Goal: Task Accomplishment & Management: Complete application form

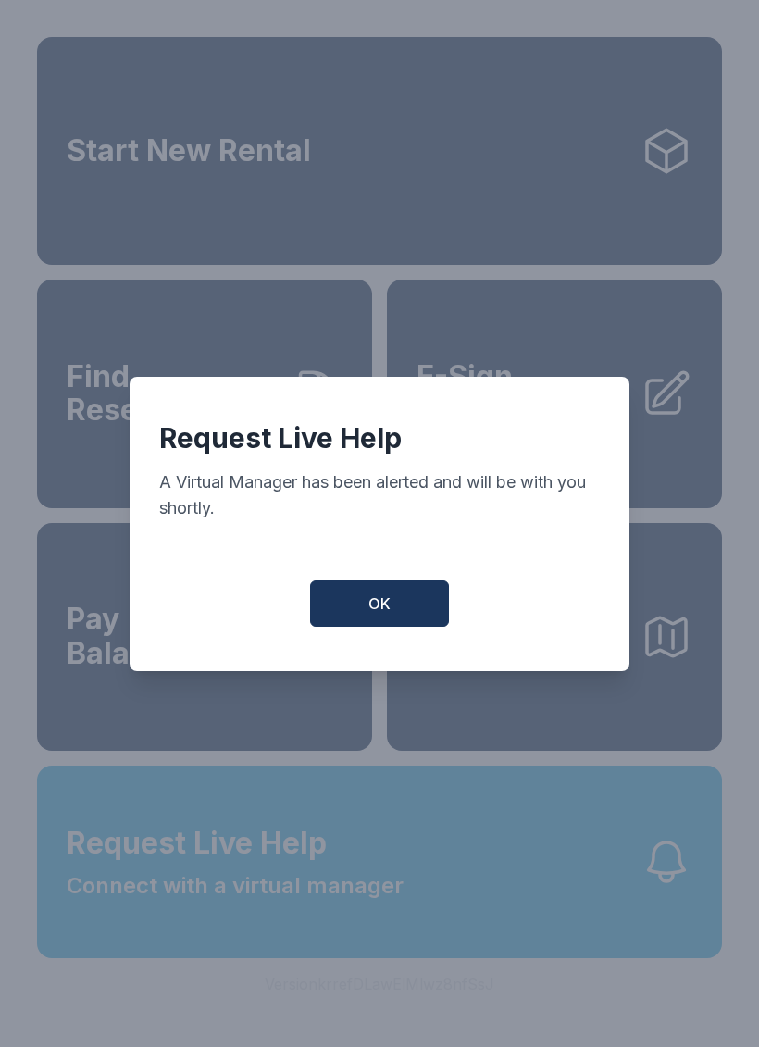
click at [430, 620] on button "OK" at bounding box center [379, 603] width 139 height 46
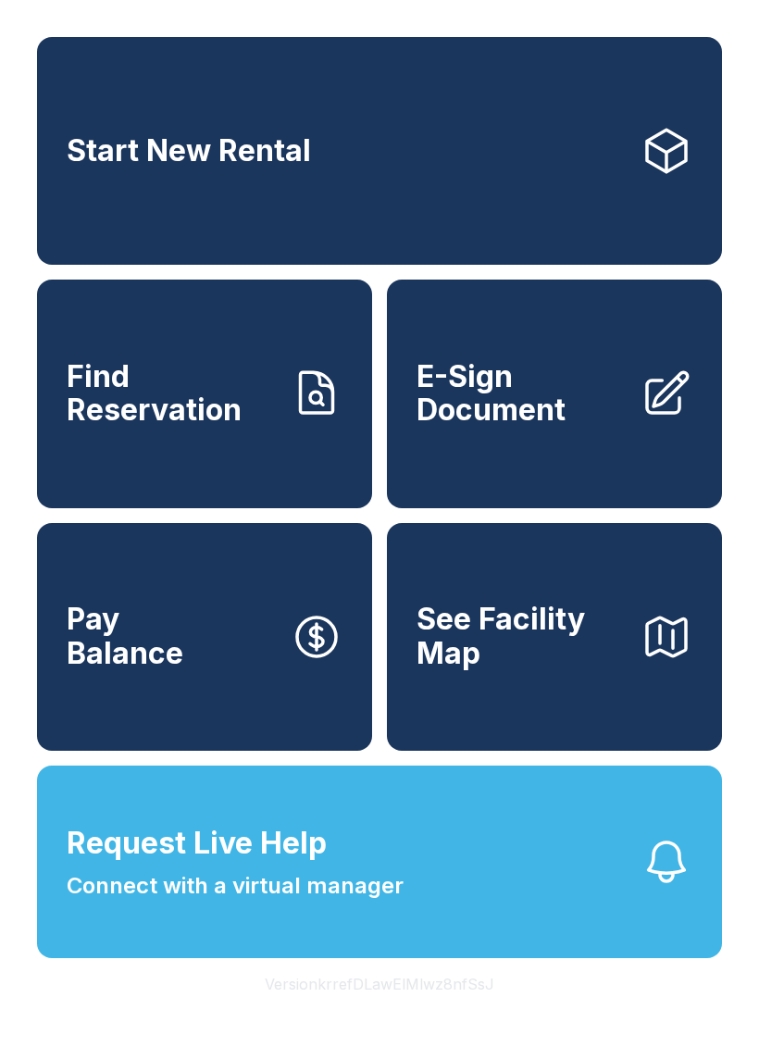
click at [555, 408] on span "E-Sign Document" at bounding box center [521, 394] width 209 height 68
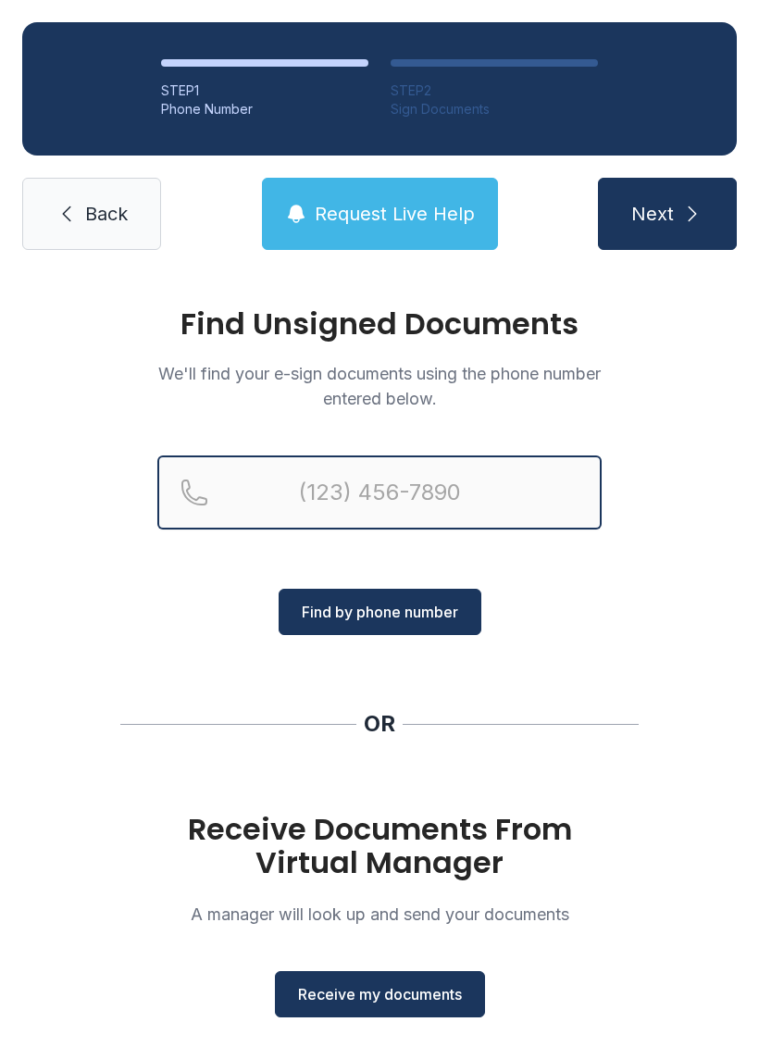
click at [354, 488] on input "Reservation phone number" at bounding box center [379, 492] width 444 height 74
type input "(762) 234-6725"
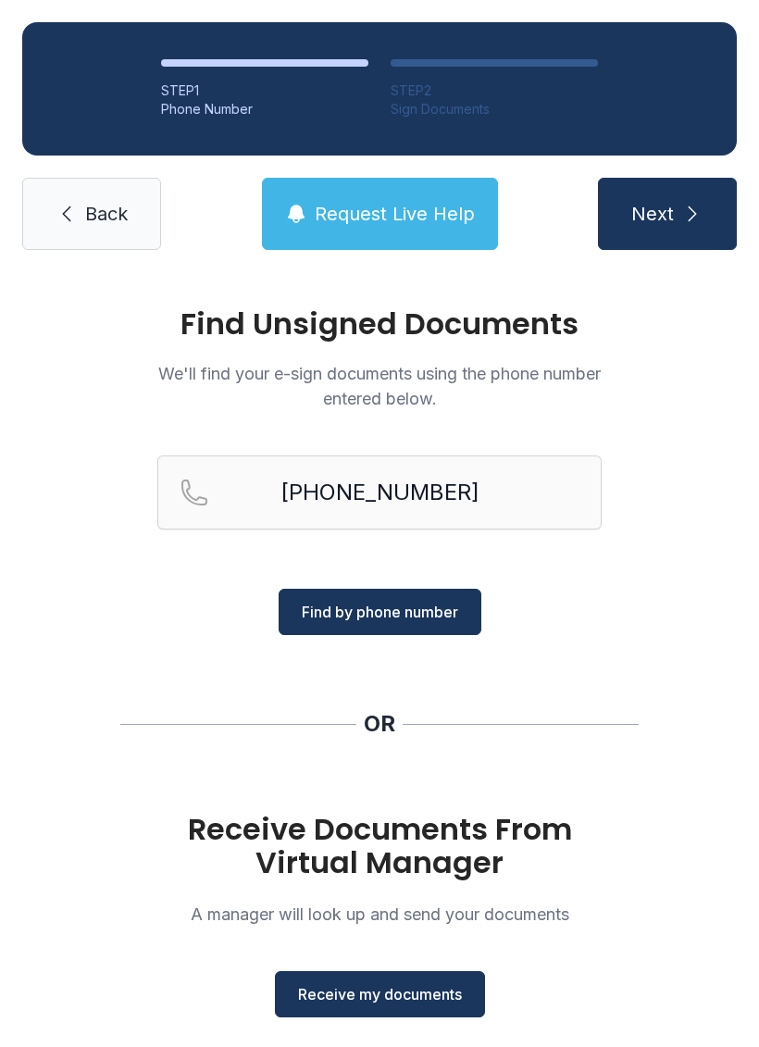
click at [427, 605] on span "Find by phone number" at bounding box center [380, 612] width 156 height 22
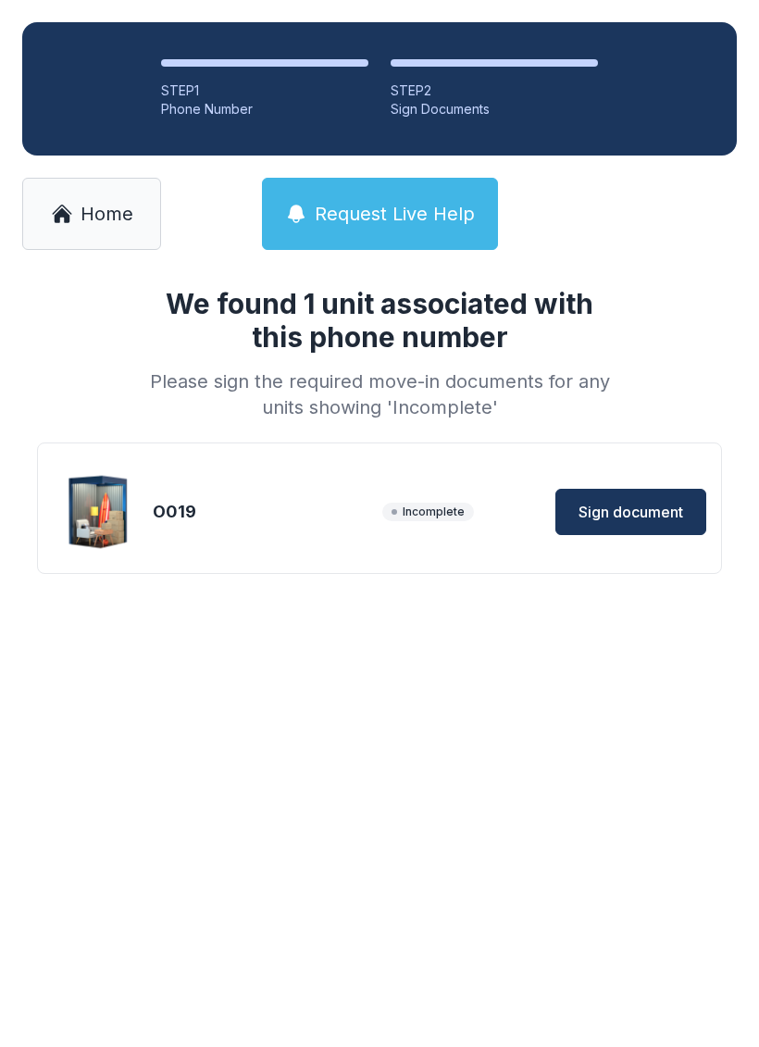
click at [630, 508] on span "Sign document" at bounding box center [631, 512] width 105 height 22
click at [425, 527] on div "Incomplete Sign document" at bounding box center [544, 512] width 324 height 46
click at [644, 507] on span "Sign document" at bounding box center [631, 512] width 105 height 22
click at [637, 511] on span "Sign document" at bounding box center [631, 512] width 105 height 22
click at [91, 229] on link "Home" at bounding box center [91, 214] width 139 height 72
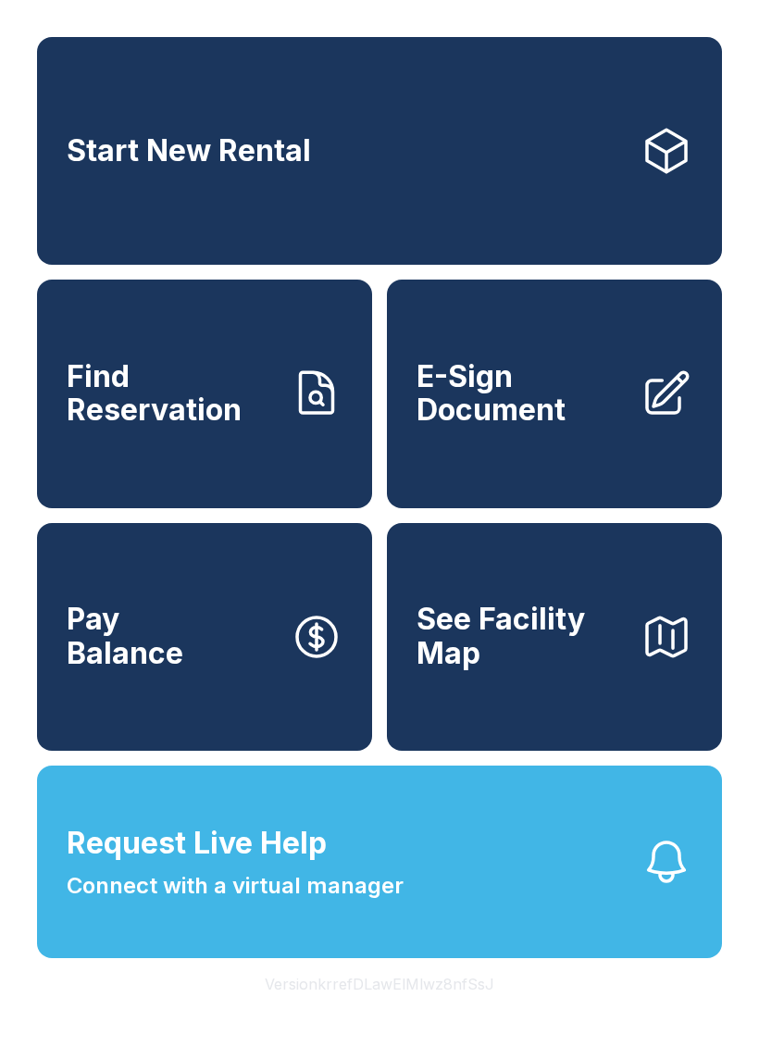
click at [624, 428] on span "E-Sign Document" at bounding box center [521, 394] width 209 height 68
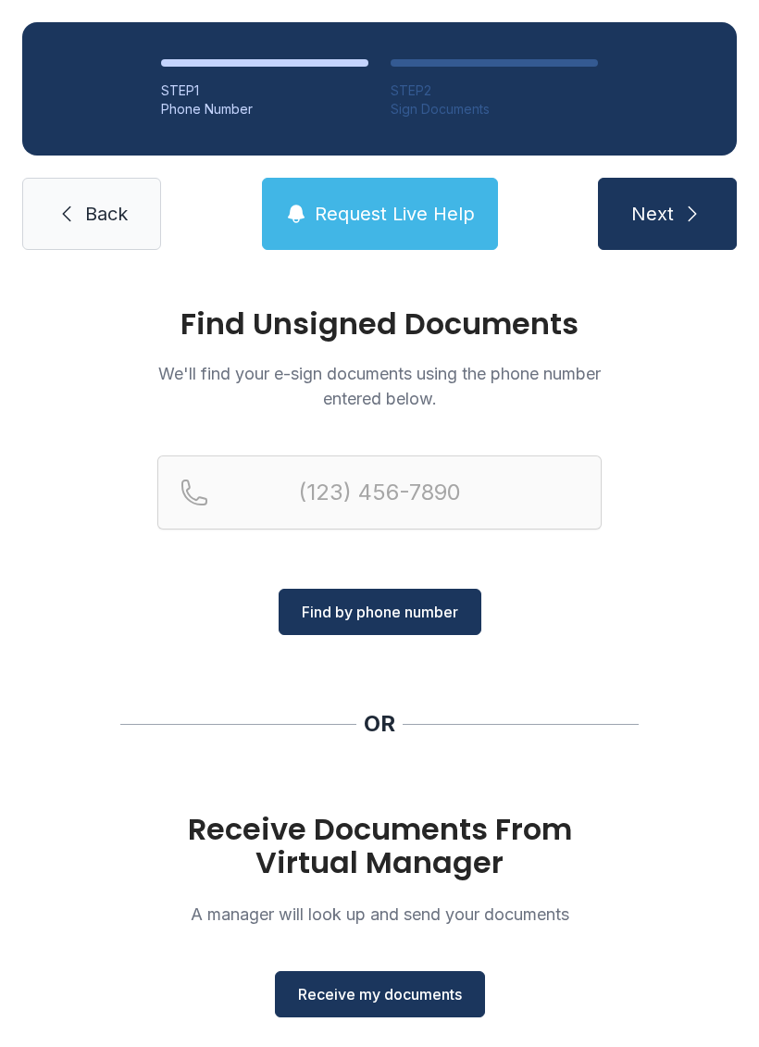
click at [369, 1007] on button "Receive my documents" at bounding box center [380, 994] width 210 height 46
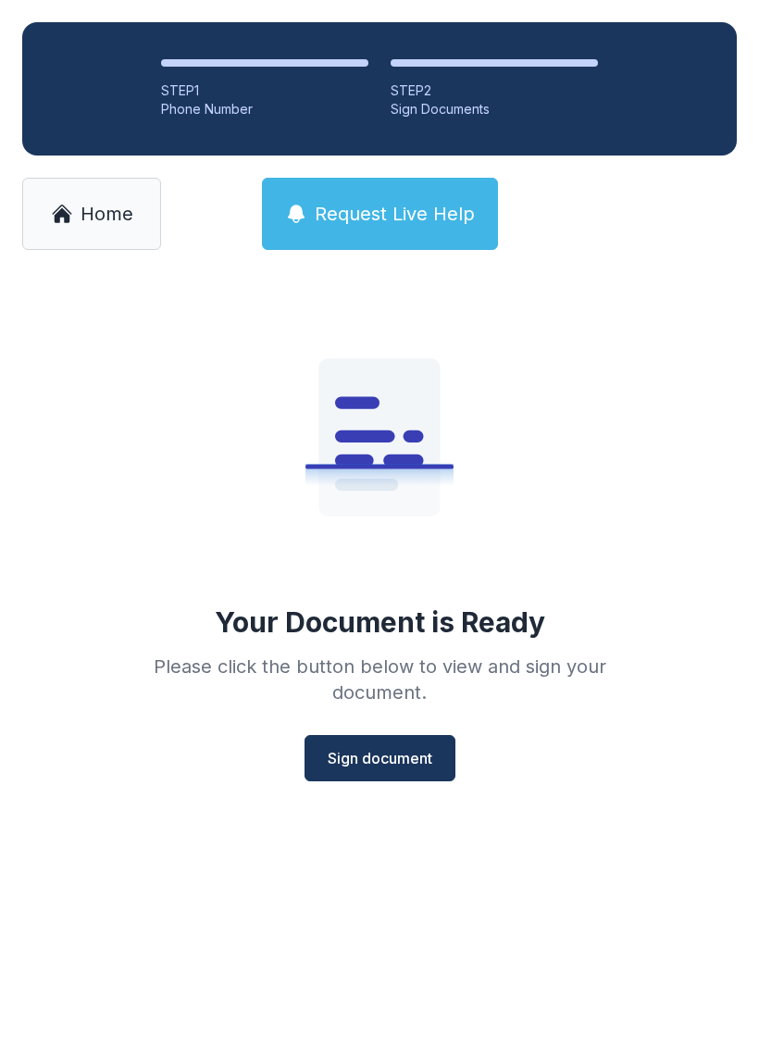
click at [372, 763] on span "Sign document" at bounding box center [380, 758] width 105 height 22
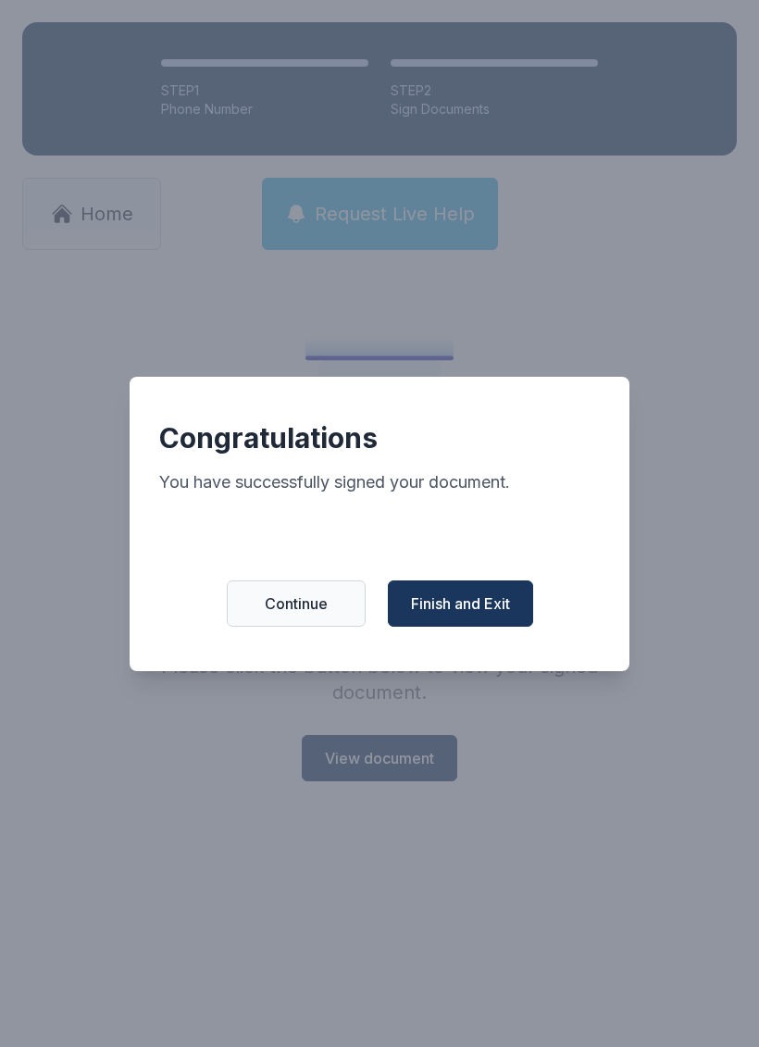
click at [494, 601] on button "Finish and Exit" at bounding box center [460, 603] width 145 height 46
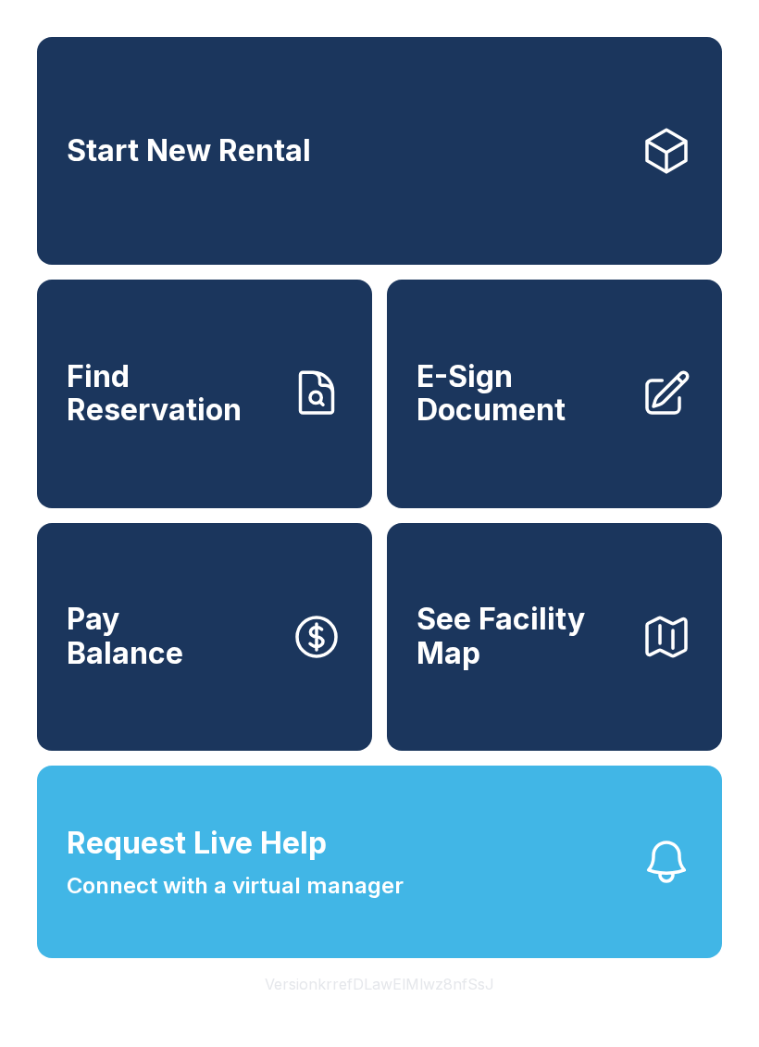
click at [166, 903] on span "Connect with a virtual manager" at bounding box center [235, 885] width 337 height 33
